Goal: Communication & Community: Answer question/provide support

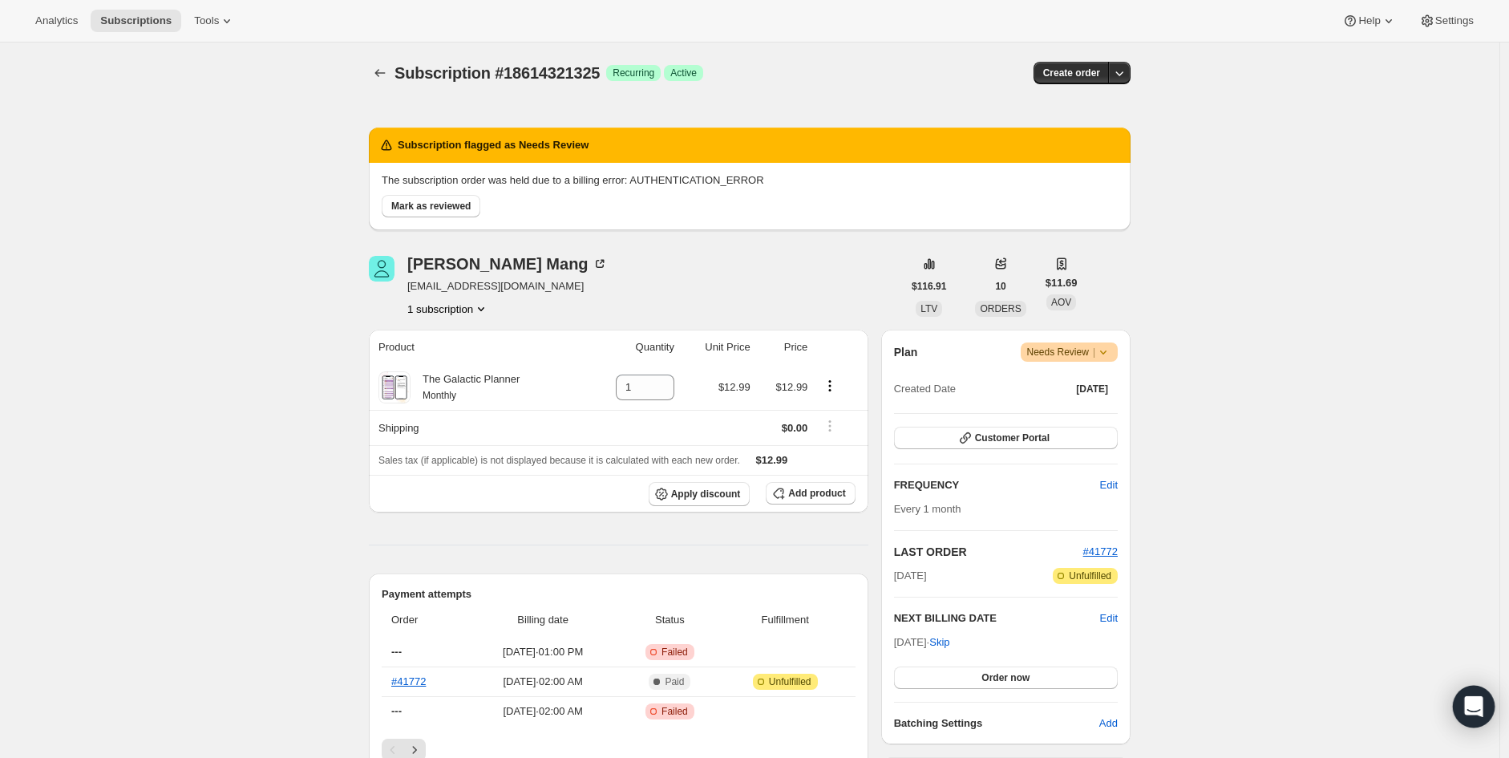
click at [1475, 713] on icon "Open Intercom Messenger" at bounding box center [1473, 706] width 18 height 21
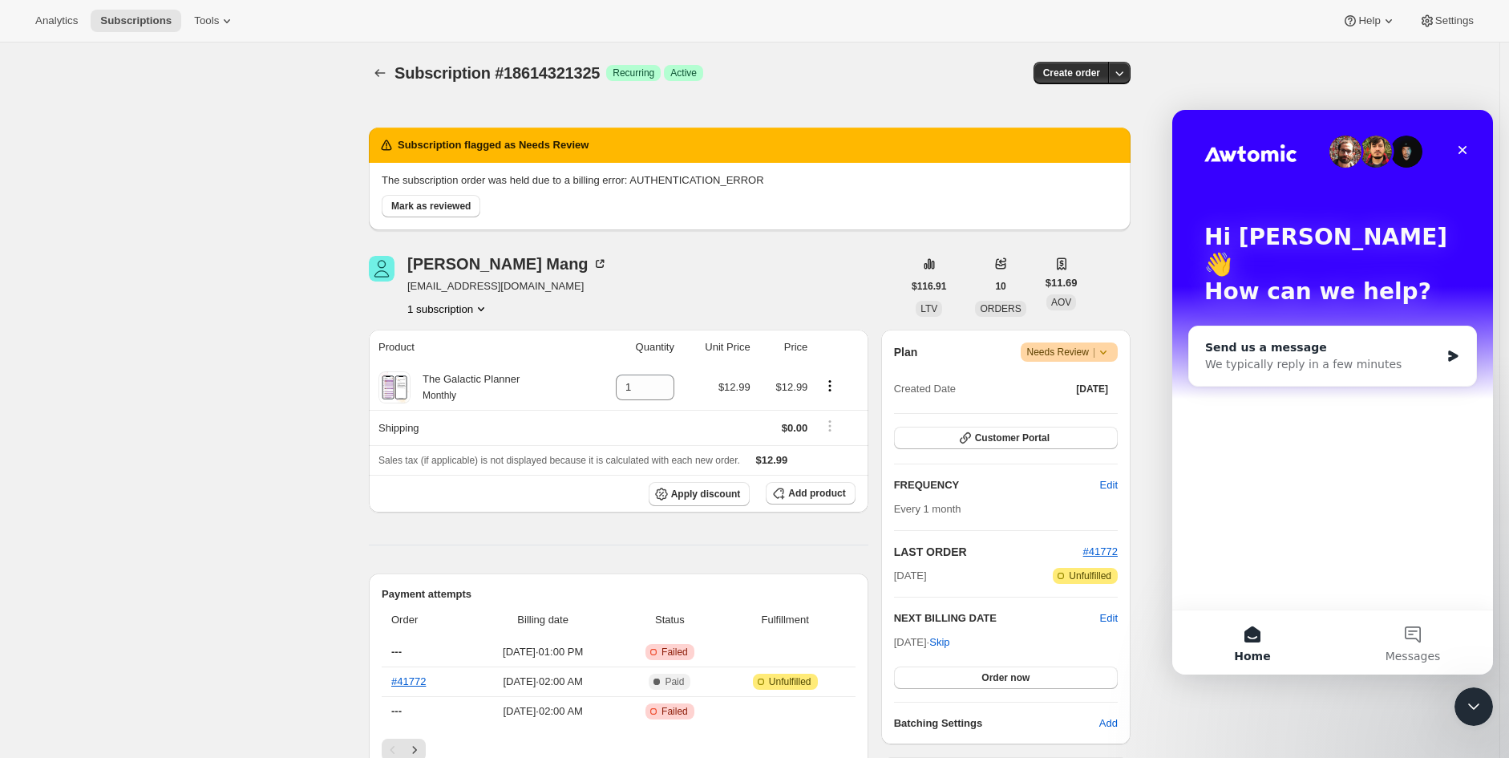
click at [1359, 356] on div "We typically reply in a few minutes" at bounding box center [1322, 364] width 235 height 17
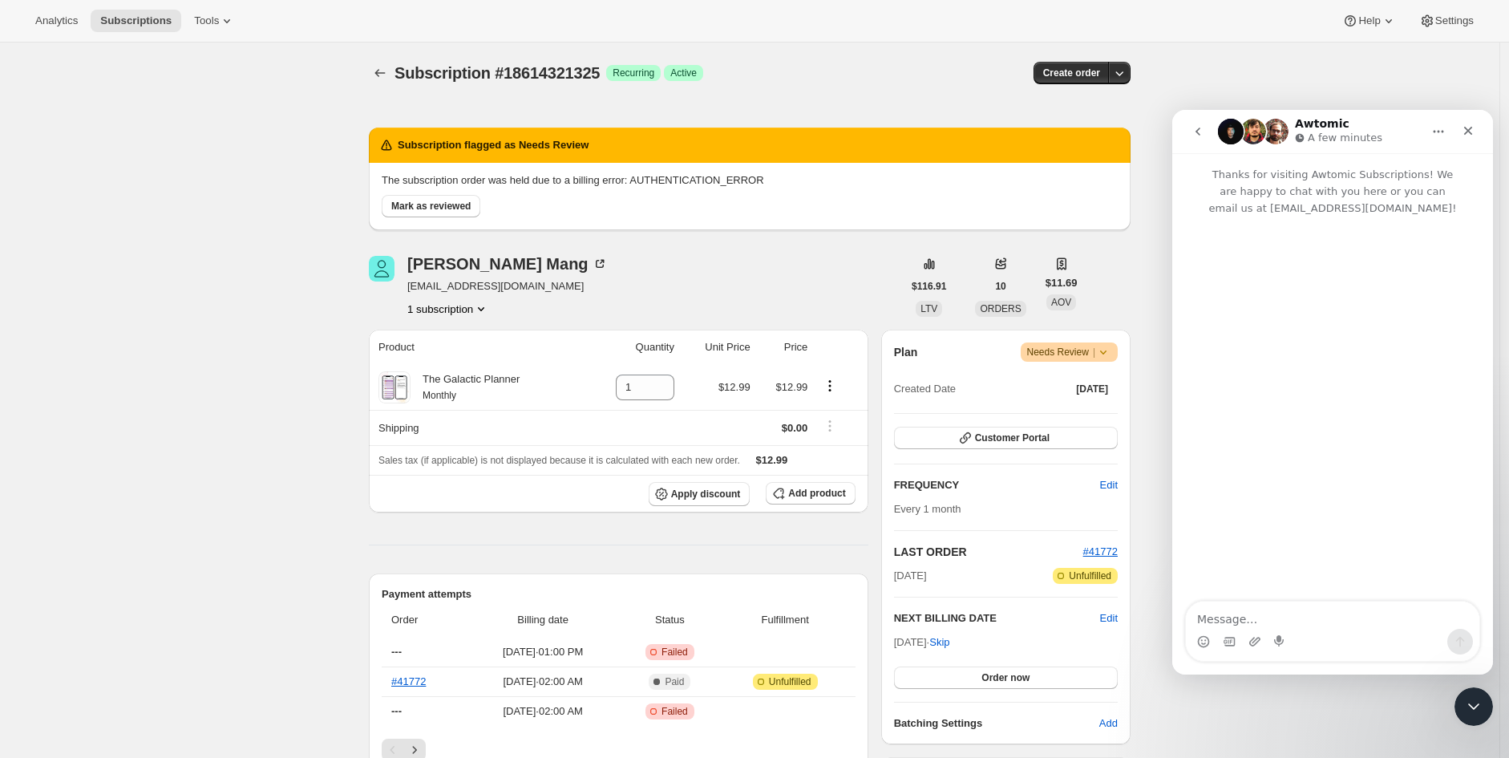
drag, startPoint x: 257, startPoint y: 694, endPoint x: 305, endPoint y: 640, distance: 72.7
click at [257, 694] on div "Subscription #18614321325. This page is ready Subscription #18614321325 Success…" at bounding box center [749, 750] width 1499 height 1416
click at [1318, 642] on div "Intercom messenger" at bounding box center [1332, 641] width 293 height 26
click at [1317, 624] on textarea "Message…" at bounding box center [1332, 614] width 293 height 27
paste textarea "We are still getting this error even though the CS already updated their paymen…"
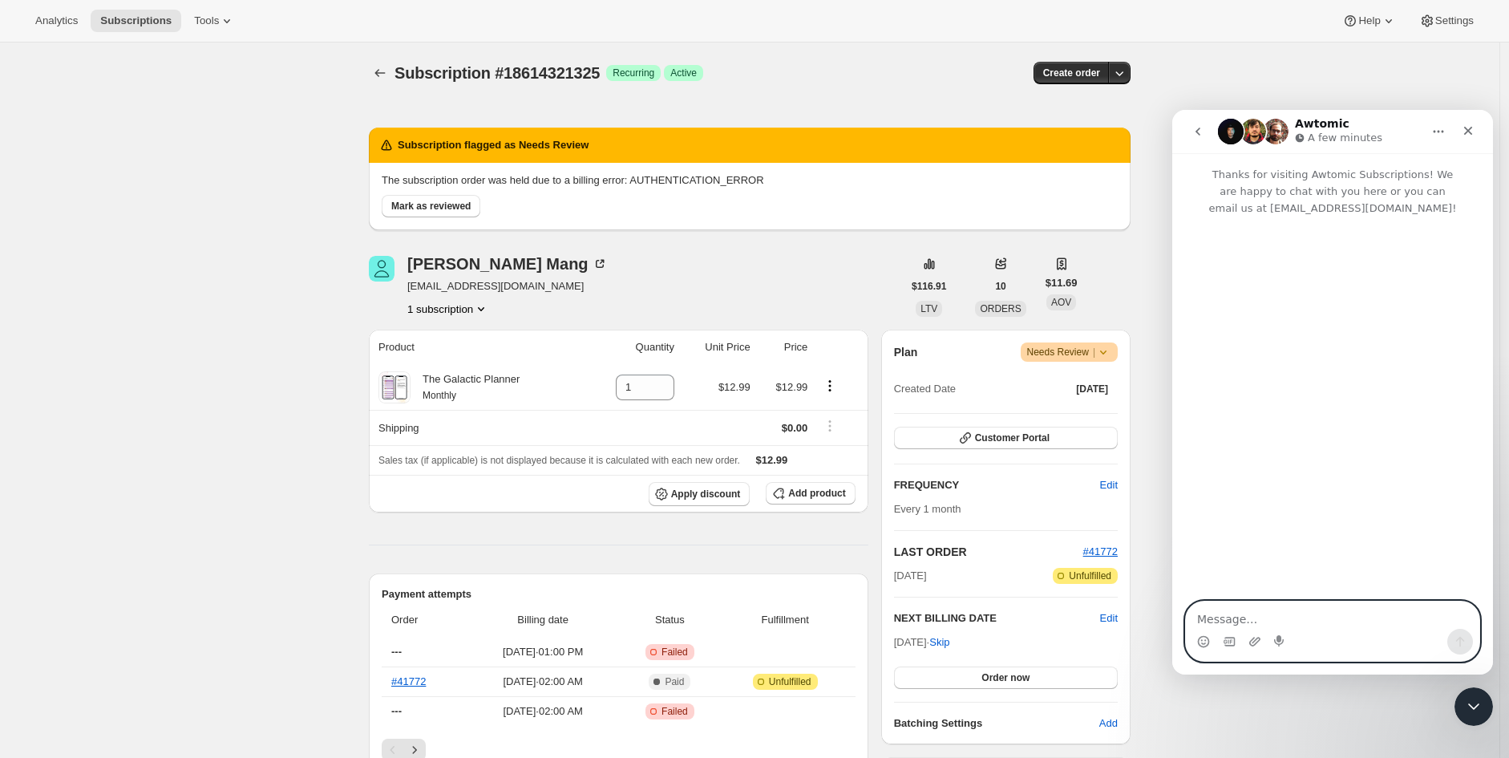
type textarea "We are still getting this error even though the CS already updated their paymen…"
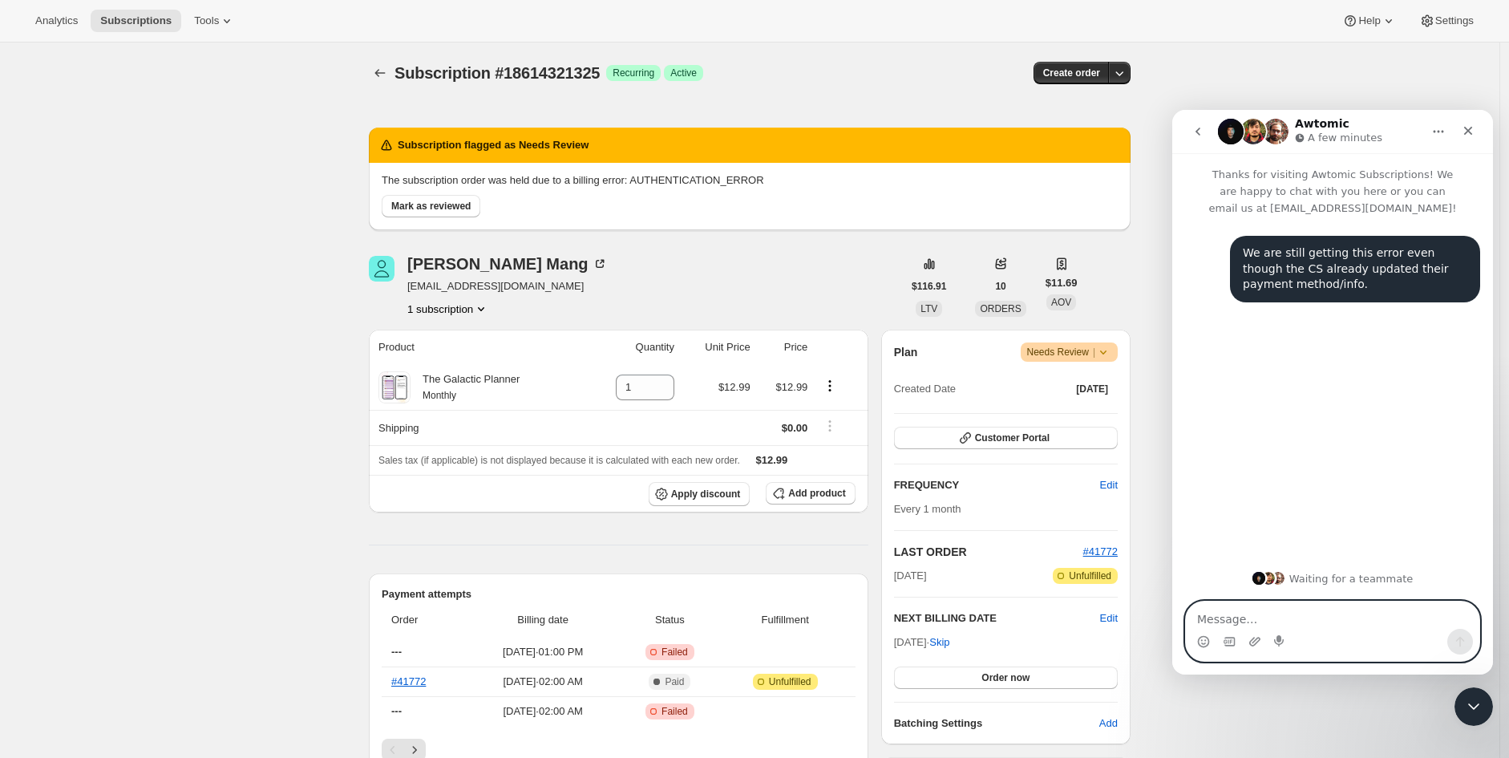
click at [1322, 615] on textarea "Message…" at bounding box center [1332, 614] width 293 height 27
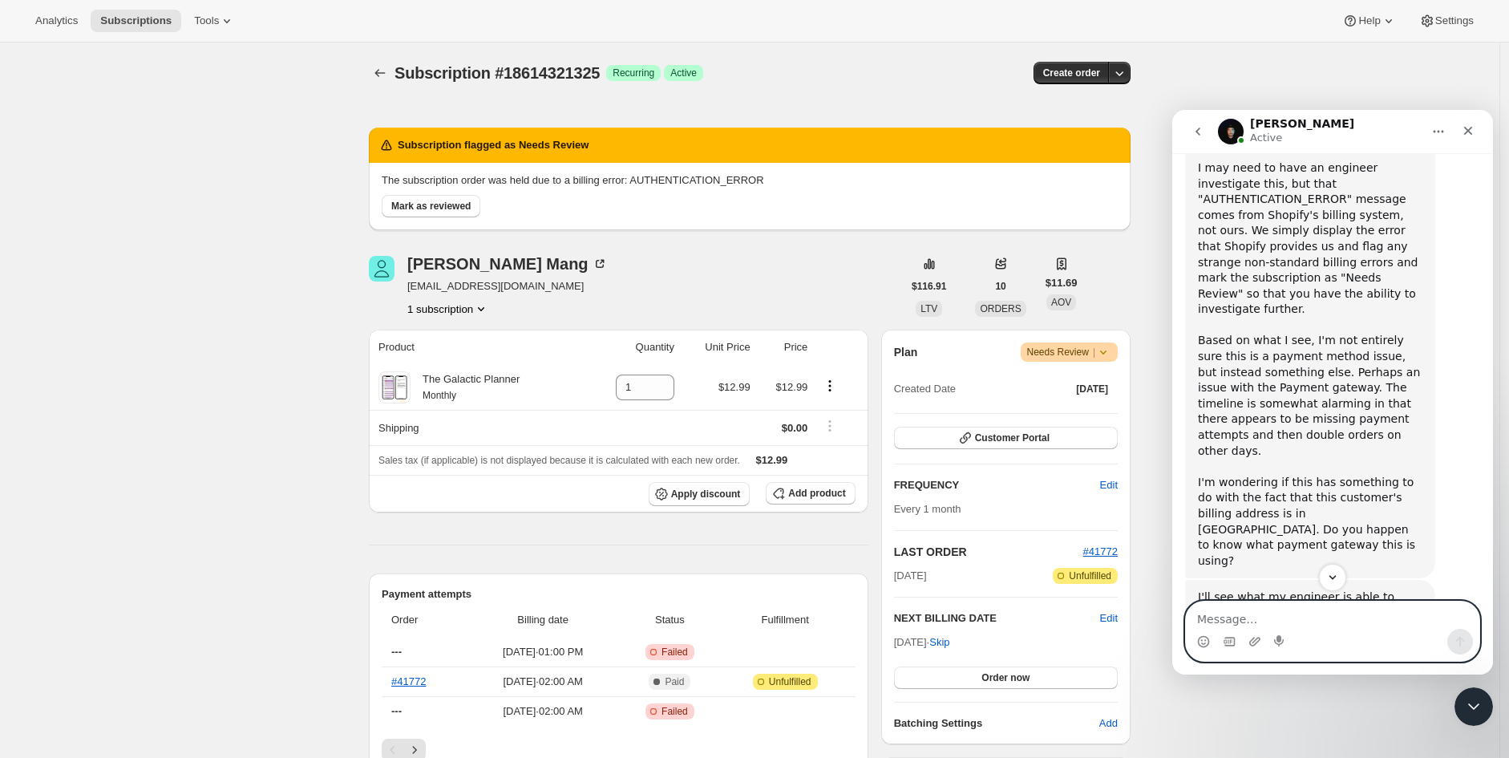
scroll to position [562, 0]
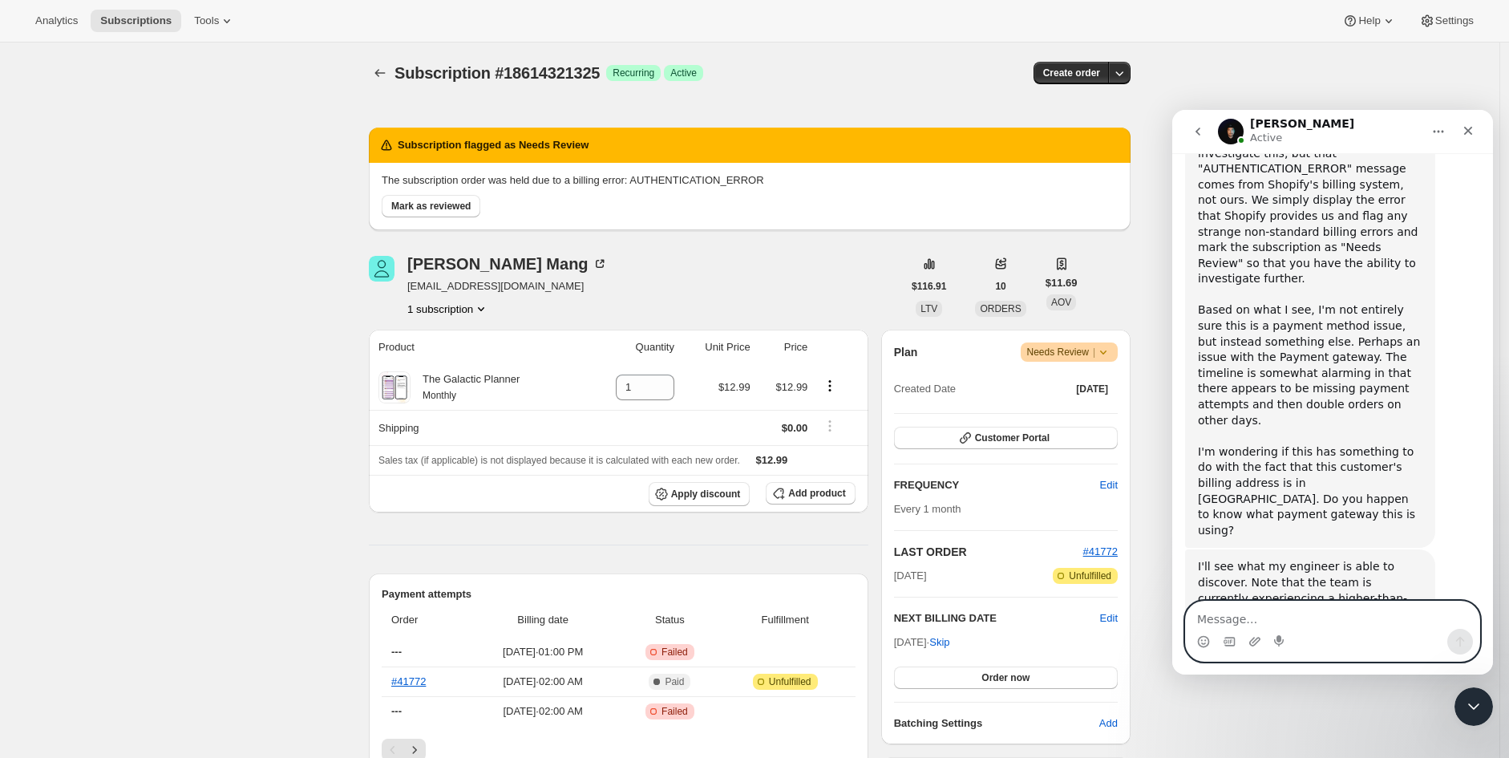
click at [1300, 620] on textarea "Message…" at bounding box center [1332, 614] width 293 height 27
type textarea "Thank you so much."
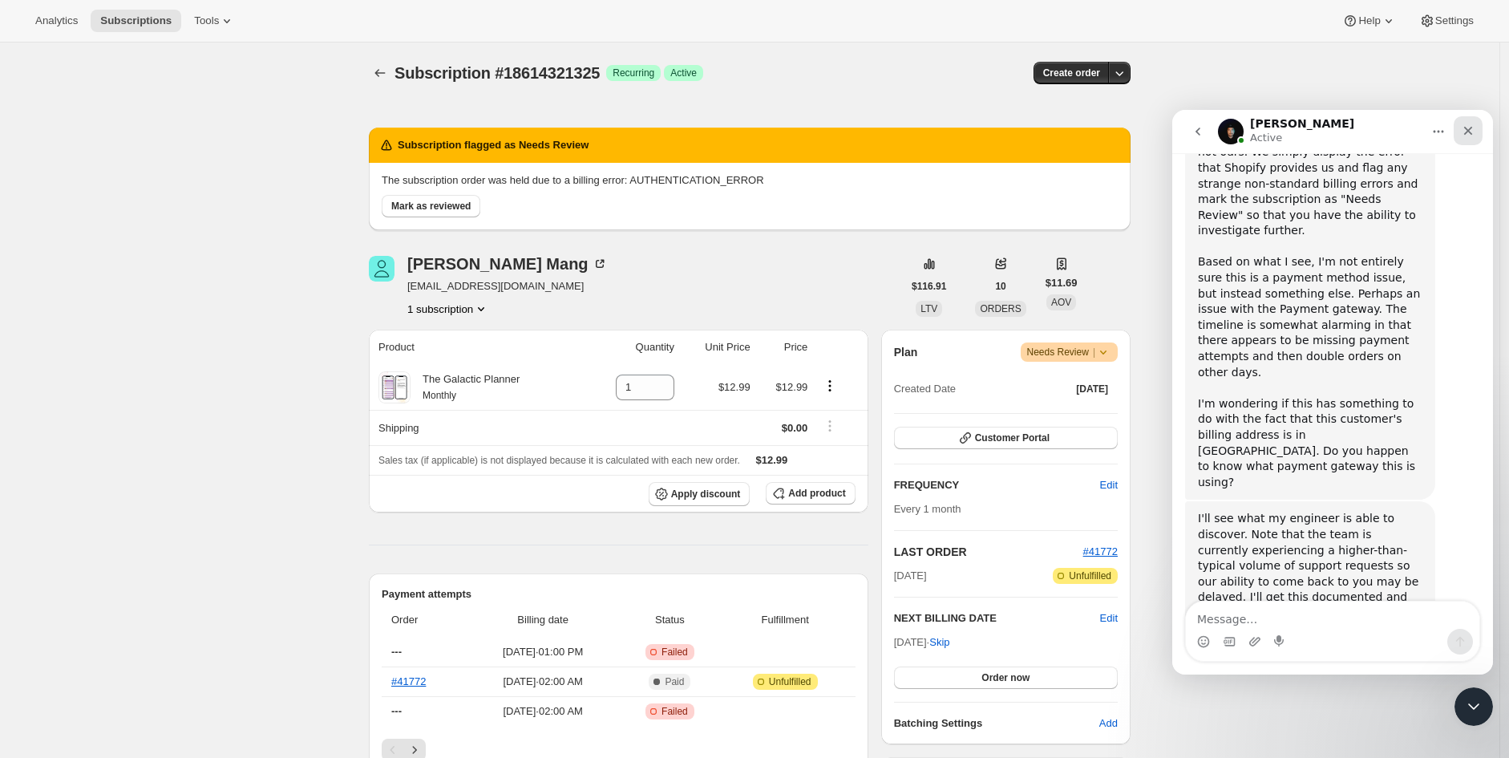
click at [1464, 134] on icon "Close" at bounding box center [1468, 131] width 9 height 9
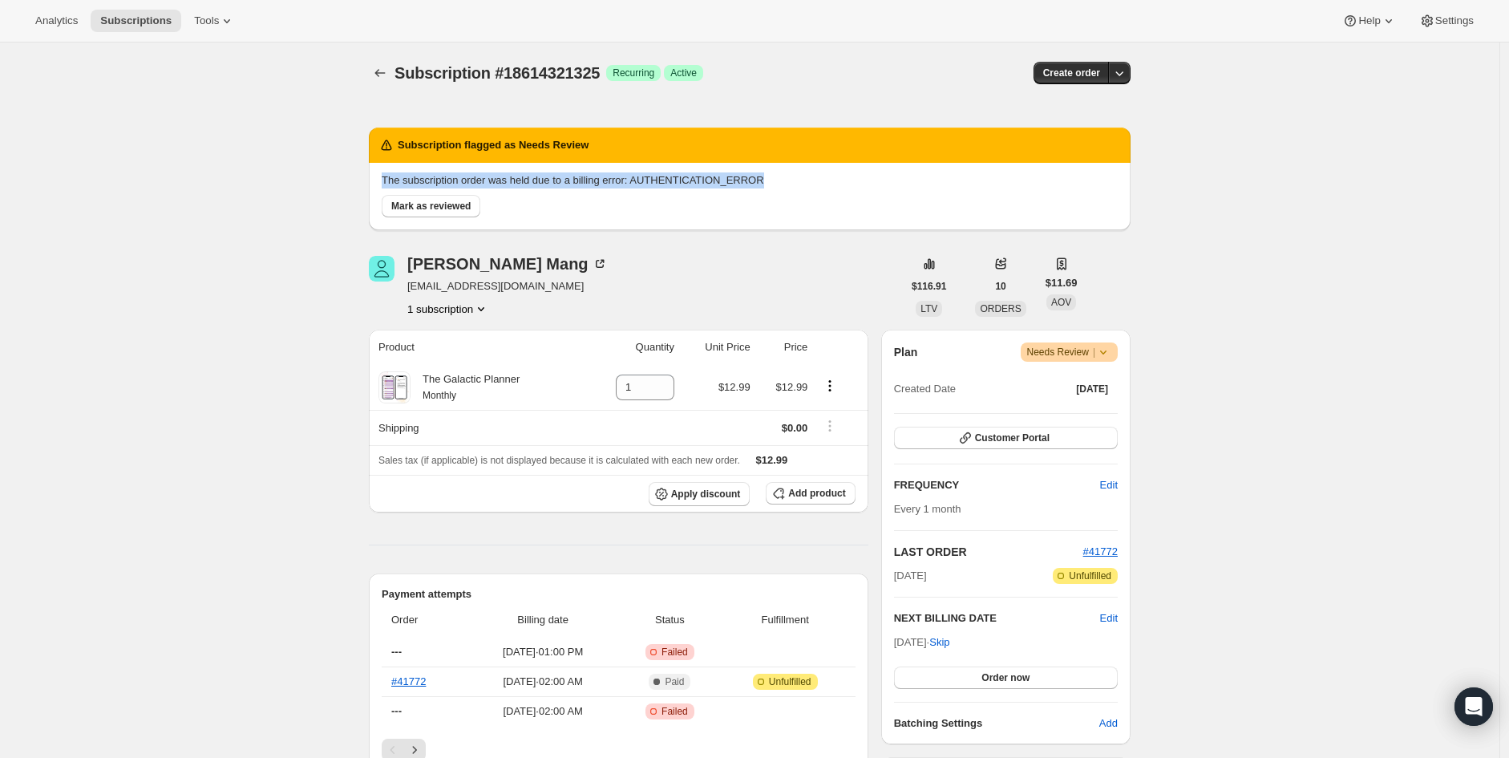
drag, startPoint x: 774, startPoint y: 176, endPoint x: 380, endPoint y: 178, distance: 394.4
click at [380, 178] on div "The subscription order was held due to a billing error: AUTHENTICATION_ERROR [P…" at bounding box center [750, 196] width 762 height 67
copy p "The subscription order was held due to a billing error: AUTHENTICATION_ERROR"
click at [260, 155] on div "Subscription #18614321325. This page is ready Subscription #18614321325 Success…" at bounding box center [749, 750] width 1499 height 1416
drag, startPoint x: 1489, startPoint y: 698, endPoint x: 1475, endPoint y: 701, distance: 14.6
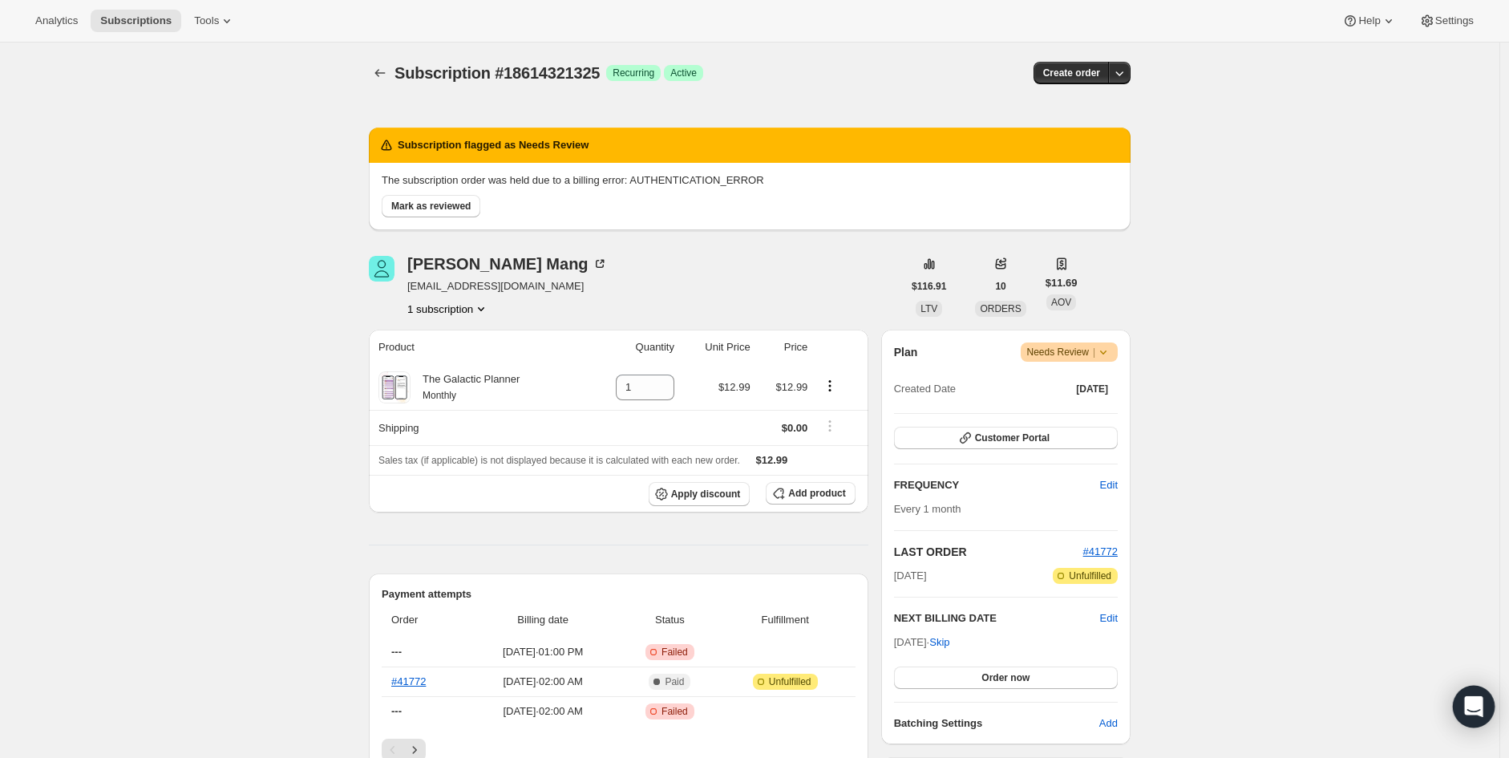
click at [1489, 701] on div "Open Intercom Messenger" at bounding box center [1474, 706] width 42 height 42
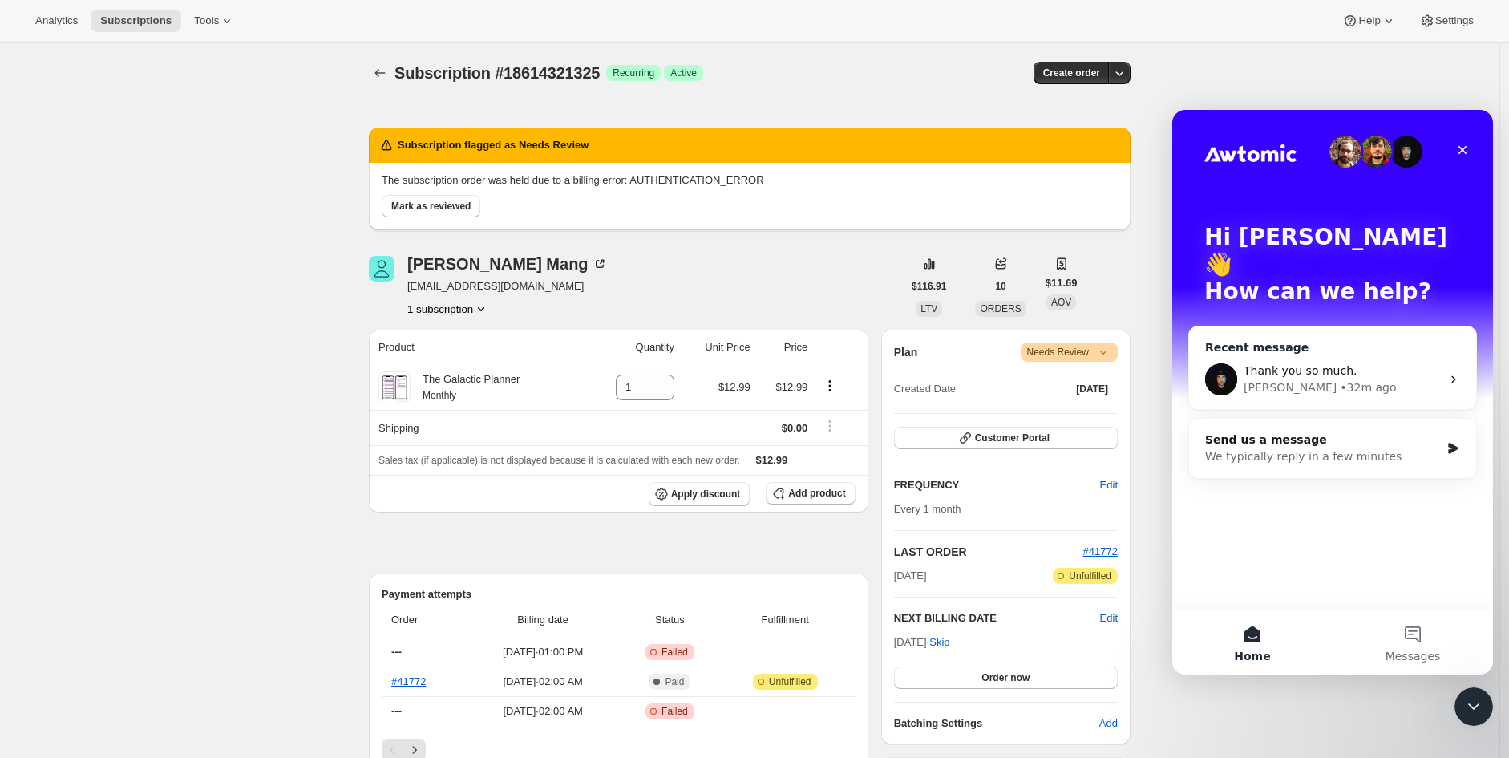
click at [1308, 372] on div "Thank you so much. Adrian • 32m ago" at bounding box center [1332, 379] width 287 height 59
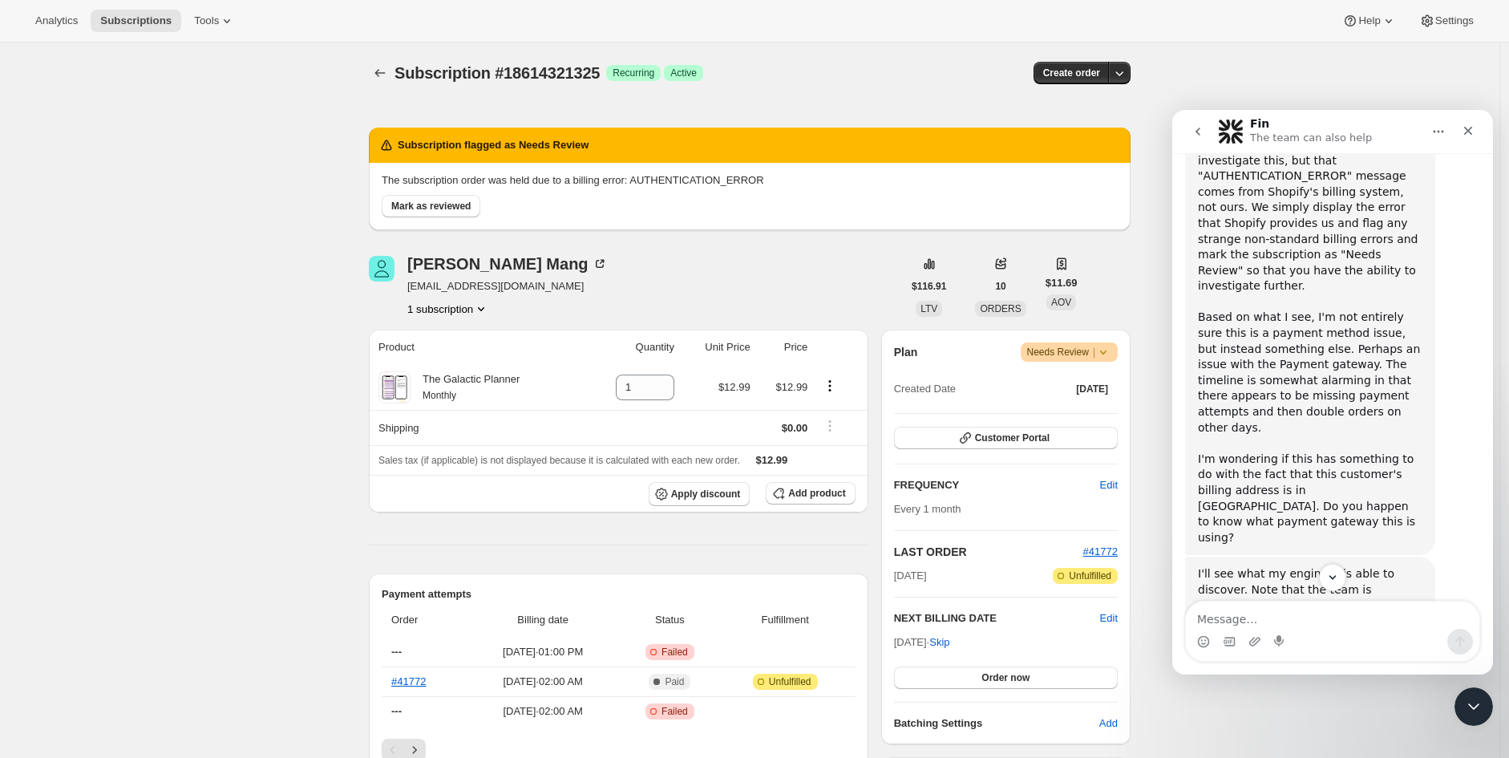
scroll to position [610, 0]
